Goal: Check status

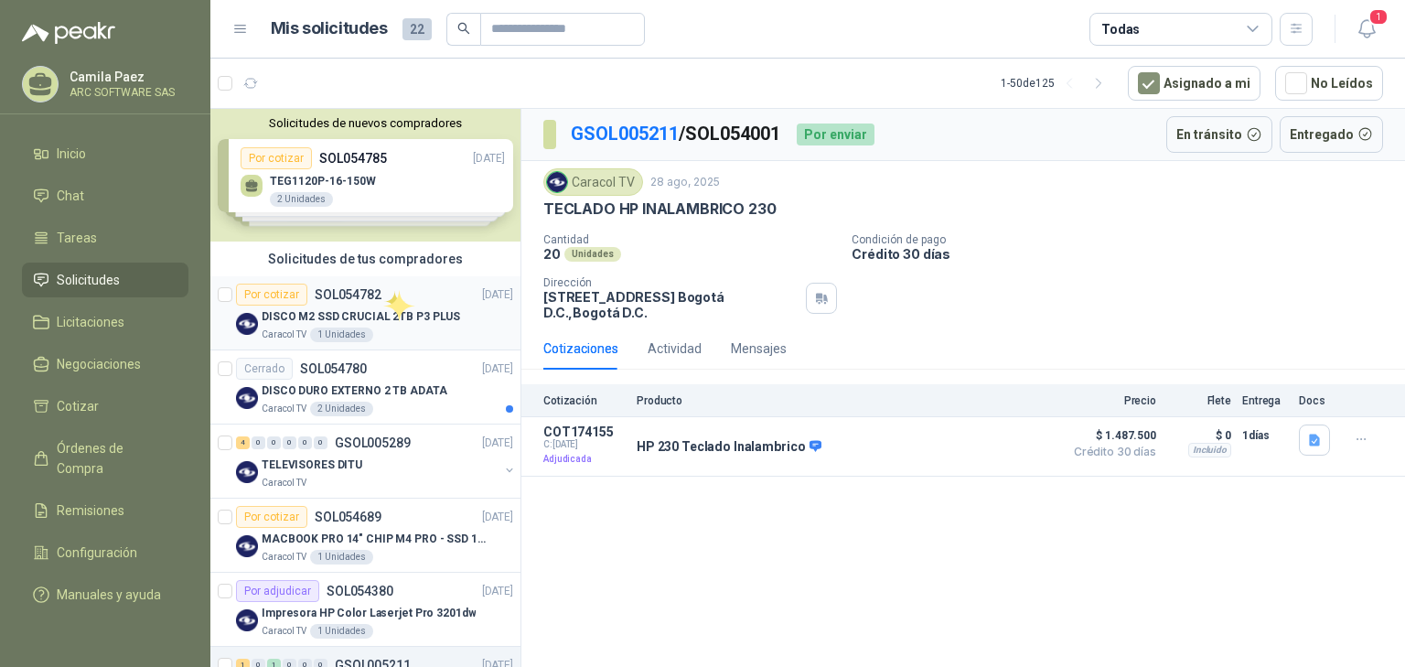
click at [383, 290] on div "Por cotizar SOL054782 03/09/25" at bounding box center [374, 295] width 277 height 22
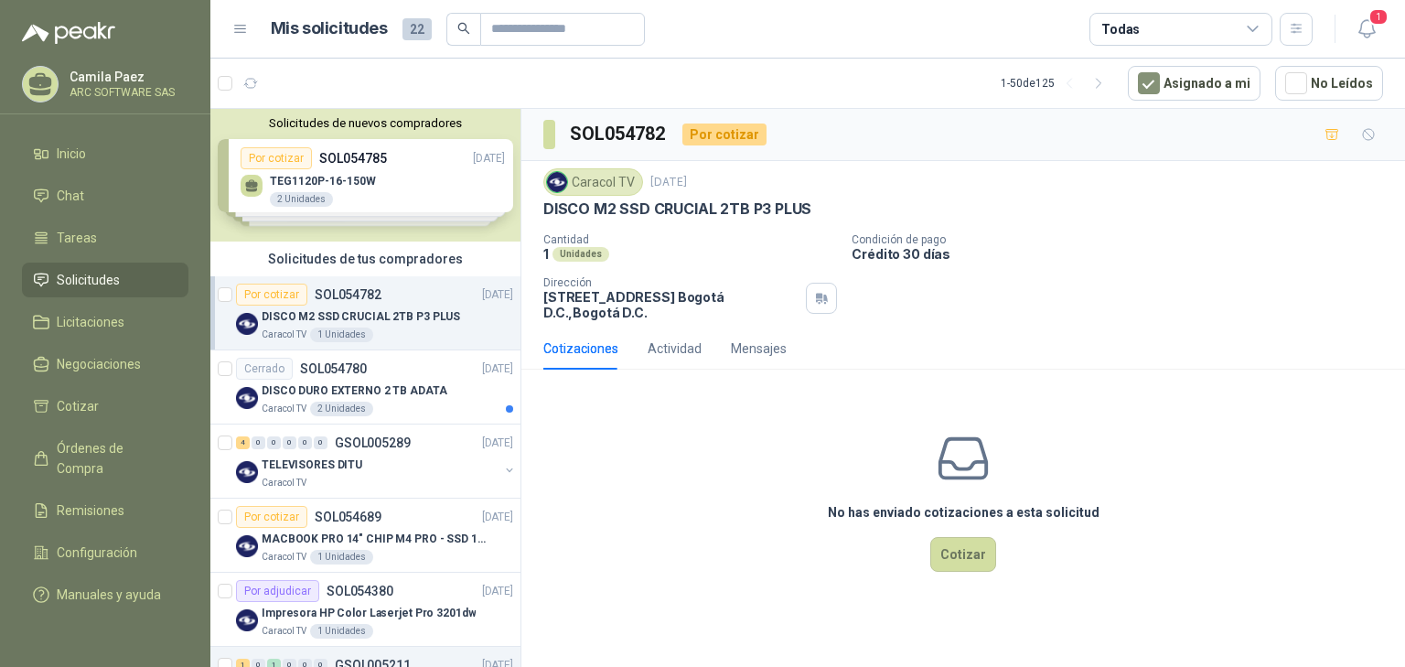
click at [393, 308] on p "DISCO M2 SSD CRUCIAL 2TB P3 PLUS" at bounding box center [361, 316] width 199 height 17
click at [380, 382] on p "DISCO DURO EXTERNO 2 TB ADATA" at bounding box center [355, 390] width 186 height 17
